Goal: Task Accomplishment & Management: Use online tool/utility

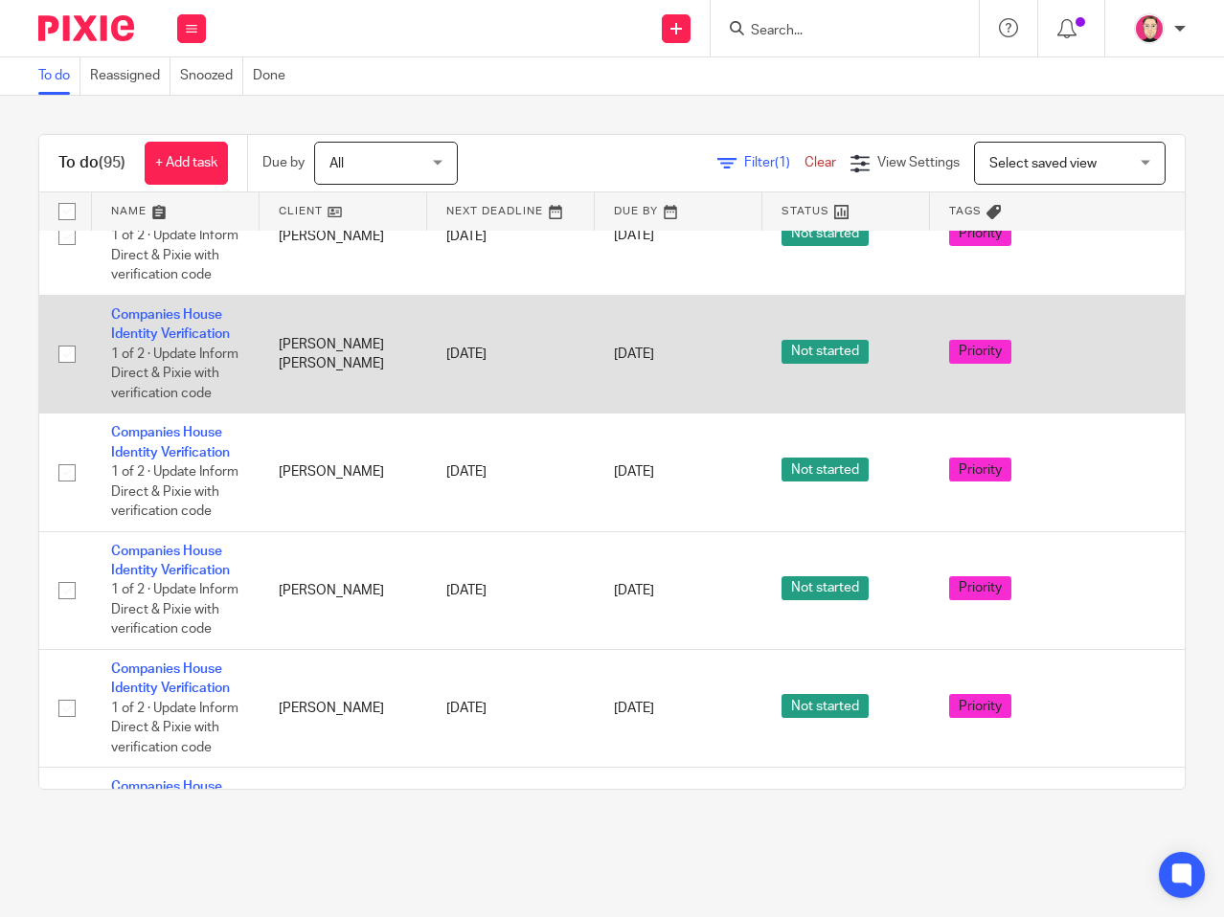
scroll to position [4601, 0]
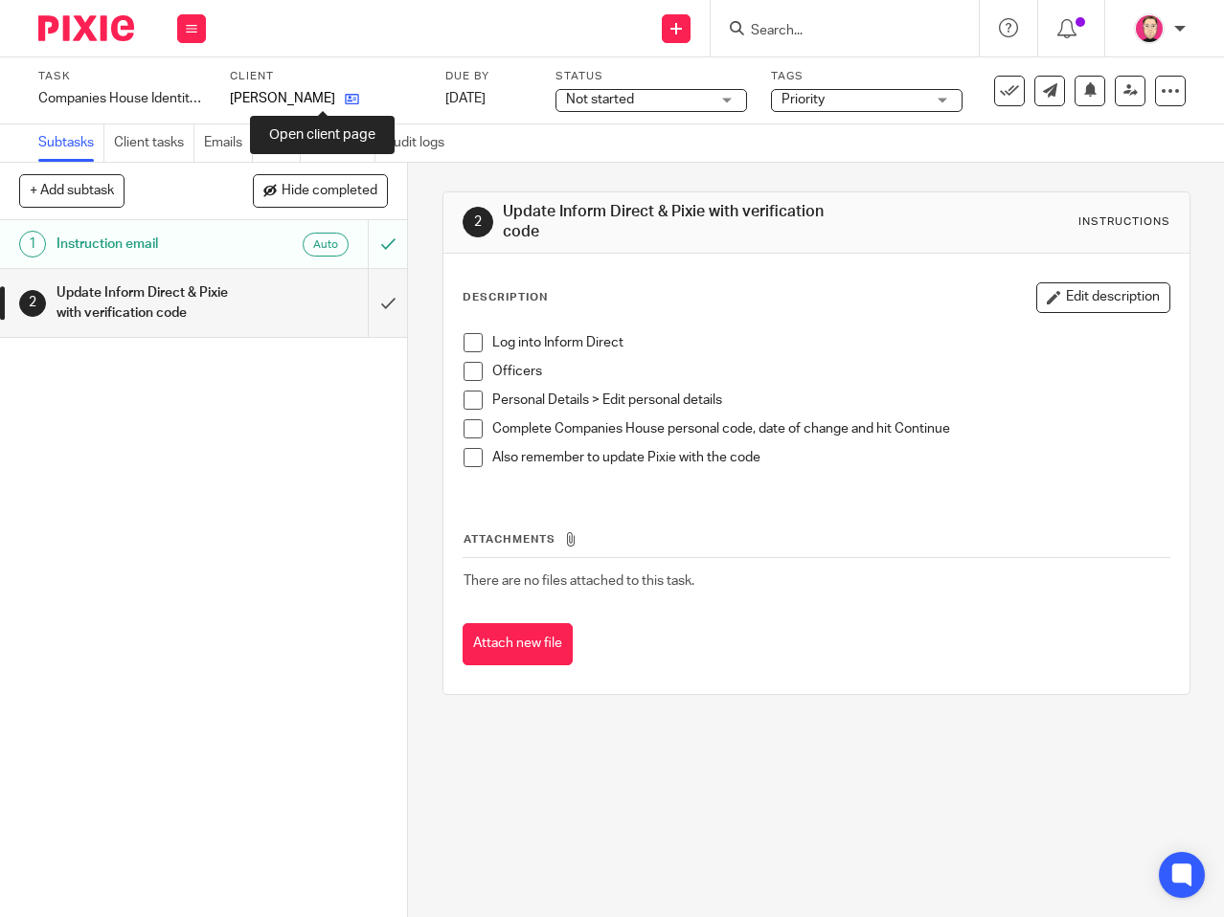
click at [345, 103] on icon at bounding box center [352, 99] width 14 height 14
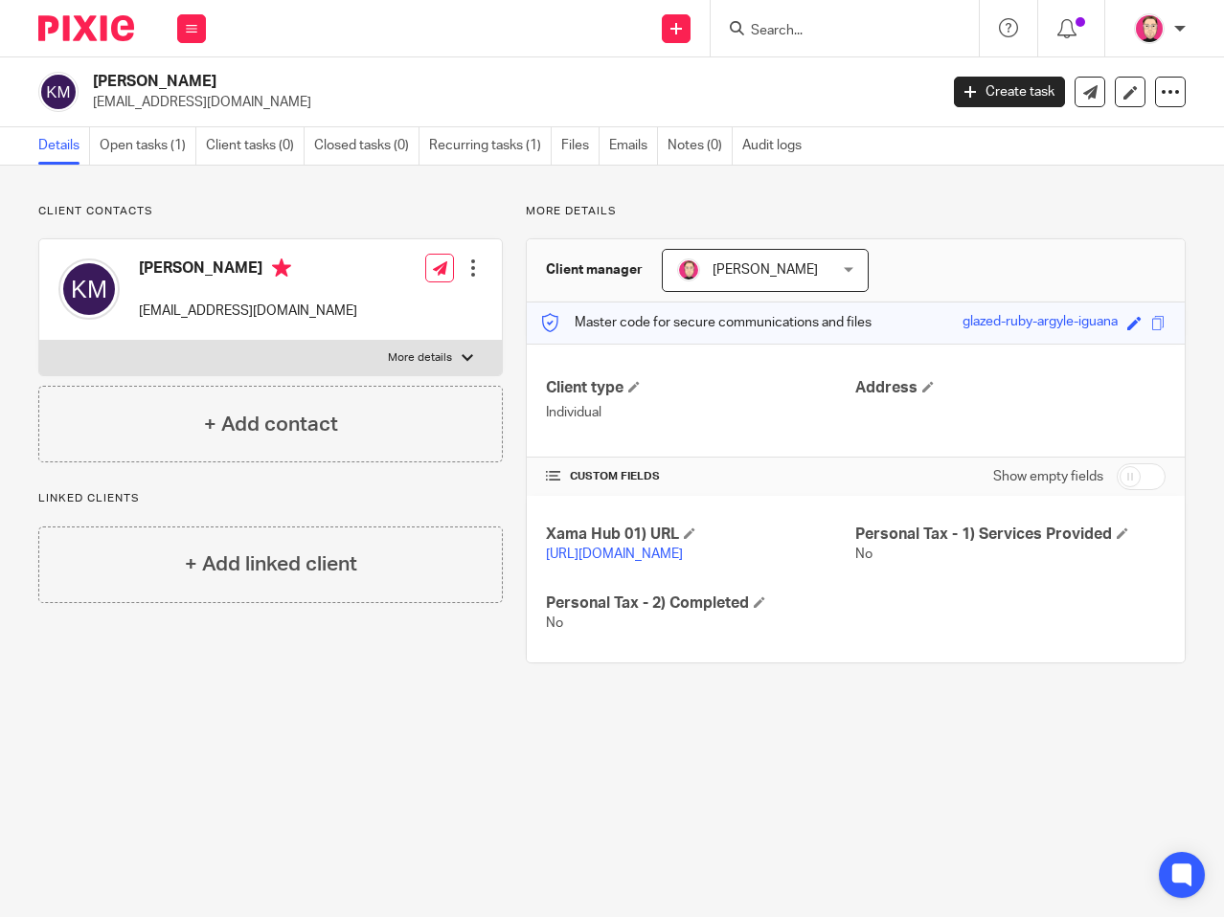
click at [1117, 476] on input "checkbox" at bounding box center [1141, 476] width 49 height 27
checkbox input "true"
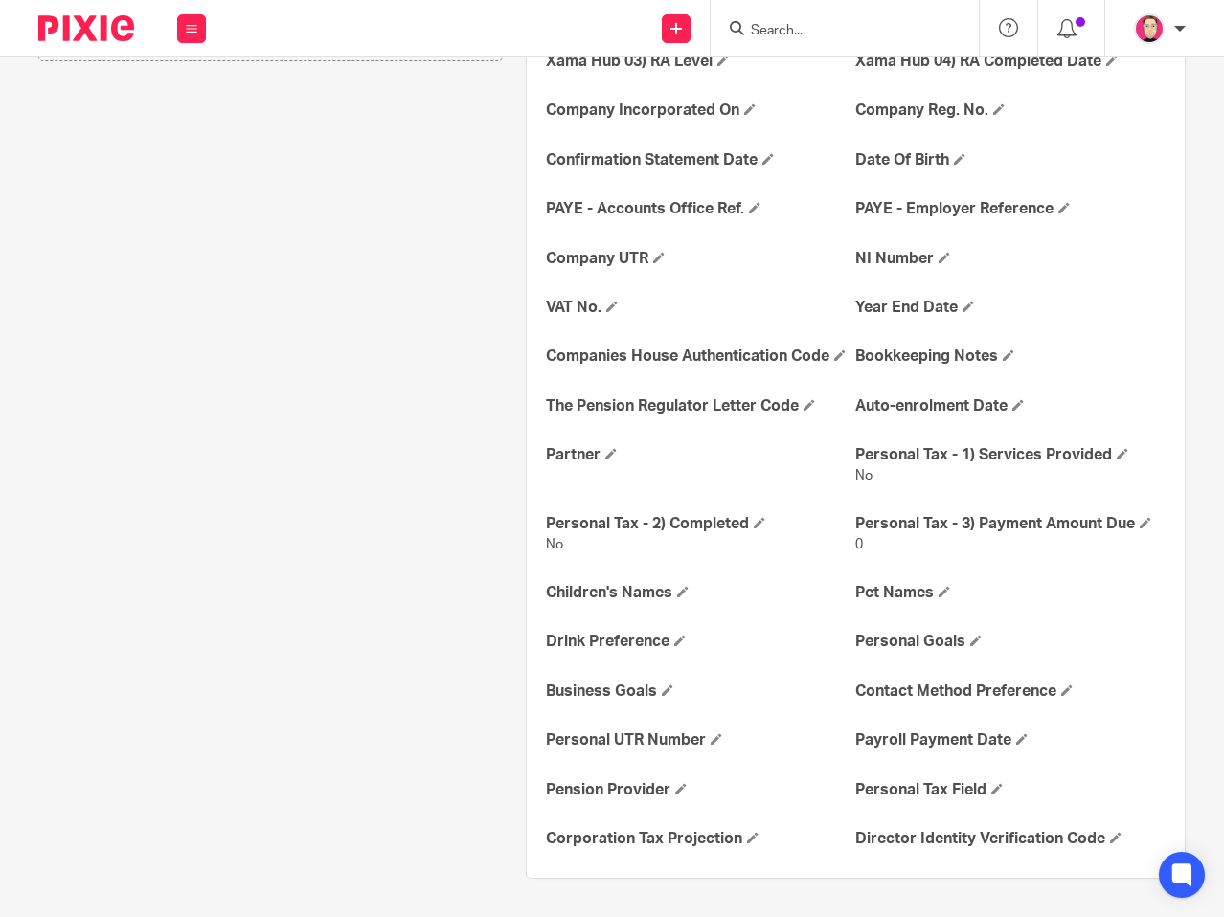
scroll to position [582, 0]
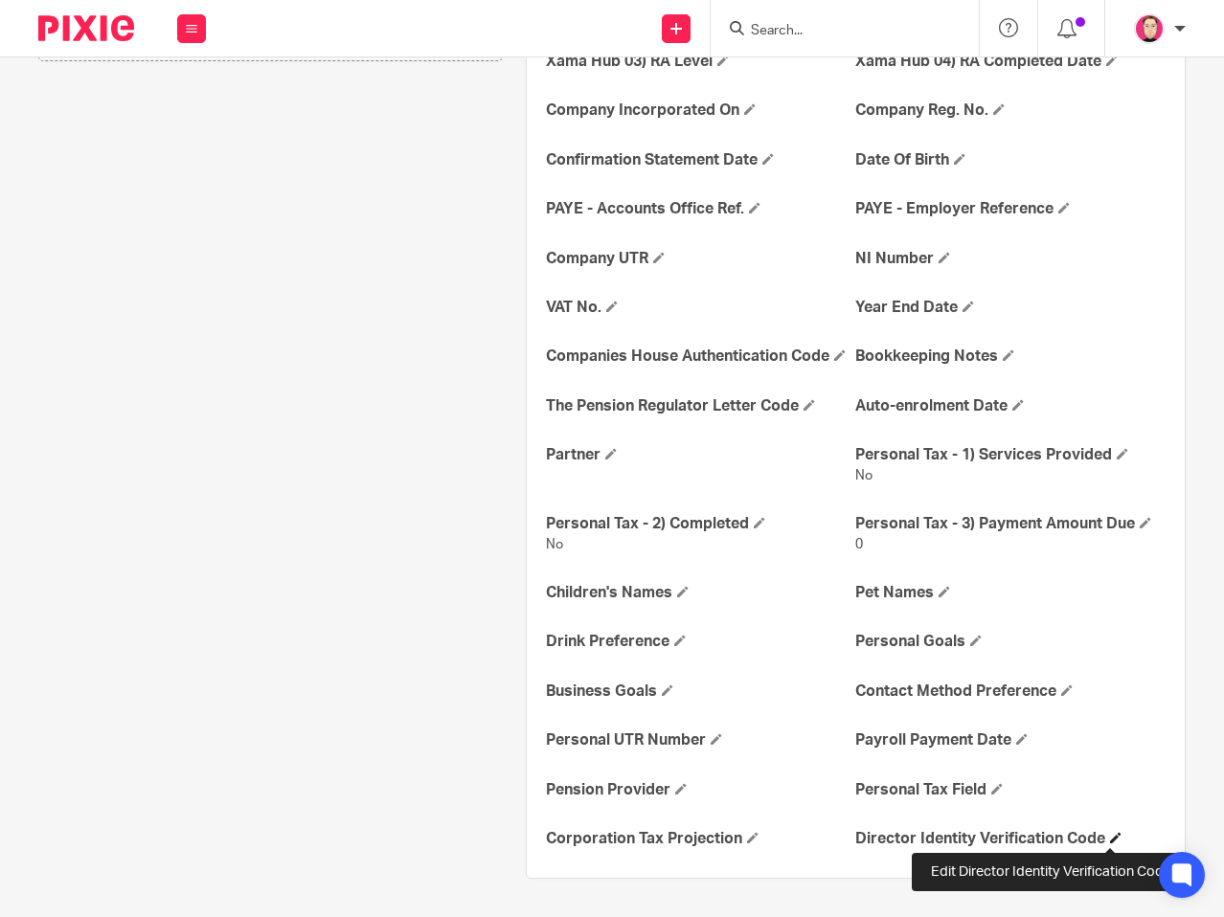
click at [1110, 833] on span at bounding box center [1115, 837] width 11 height 11
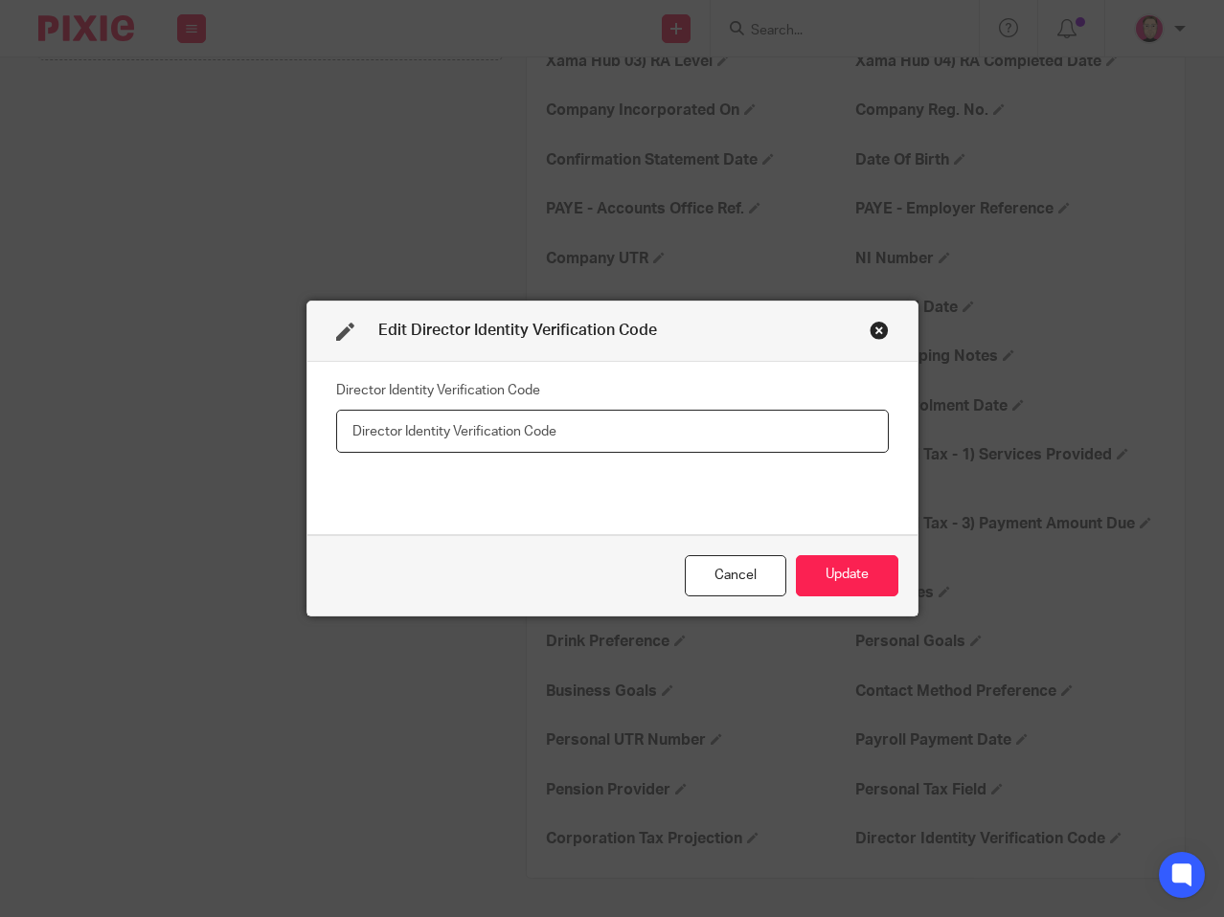
click at [678, 426] on input "text" at bounding box center [612, 431] width 553 height 43
type input "XLX-LC34-2223"
click at [840, 589] on button "Update" at bounding box center [847, 575] width 102 height 41
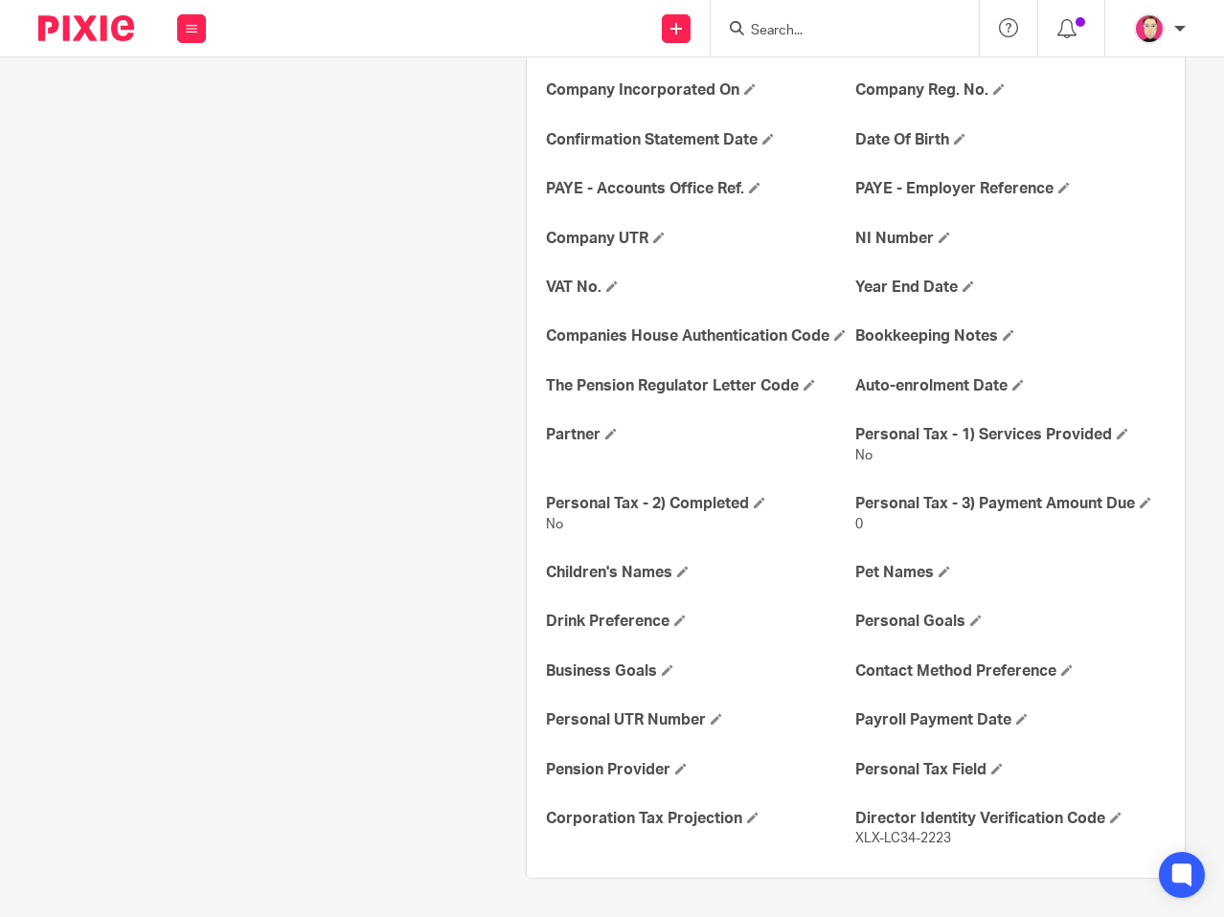
click at [152, 573] on div "Client contacts Karen Morris frogs11970@hotmail.com Edit contact Create client …" at bounding box center [259, 260] width 487 height 1237
